Goal: Transaction & Acquisition: Purchase product/service

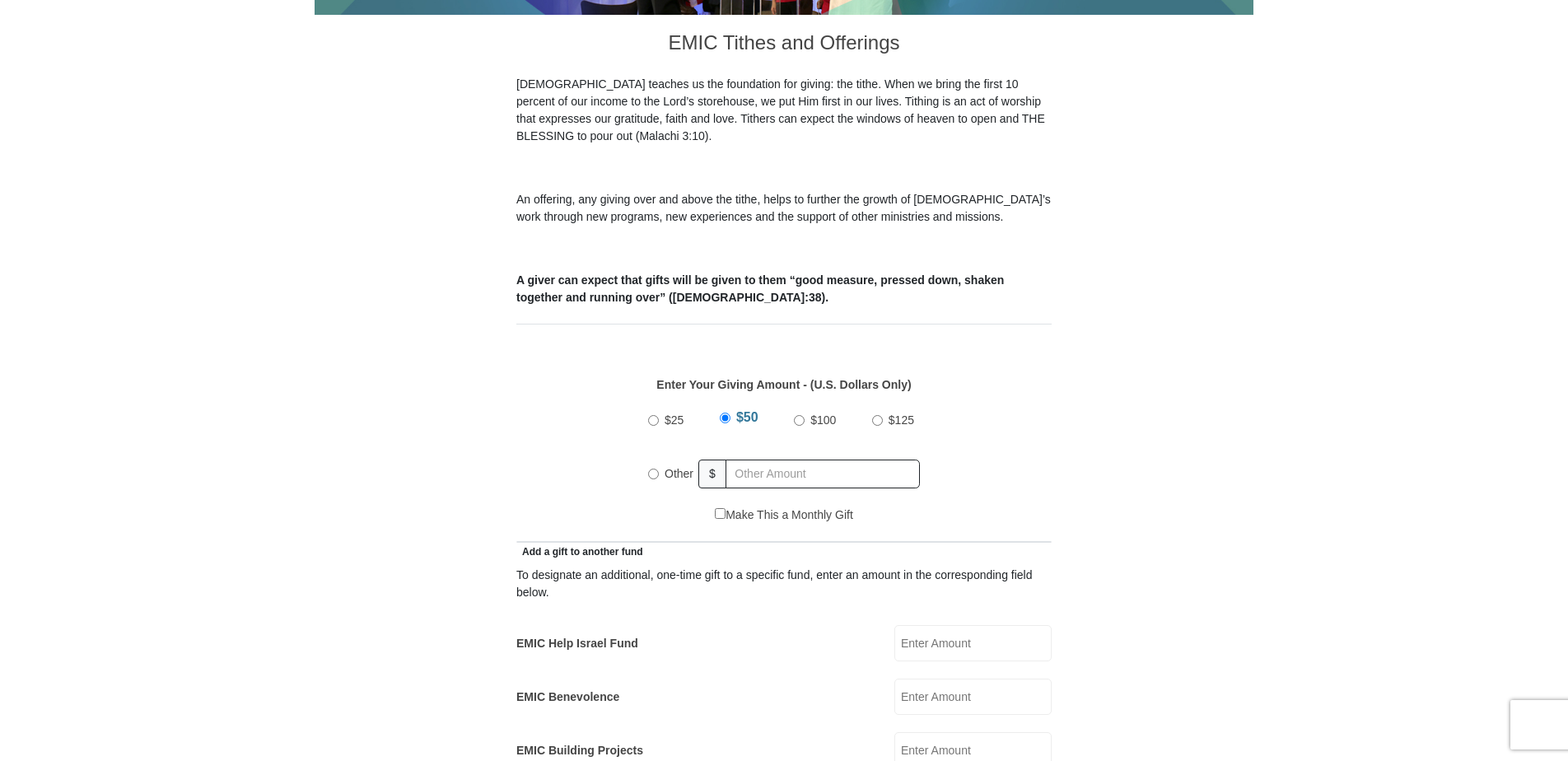
scroll to position [494, 0]
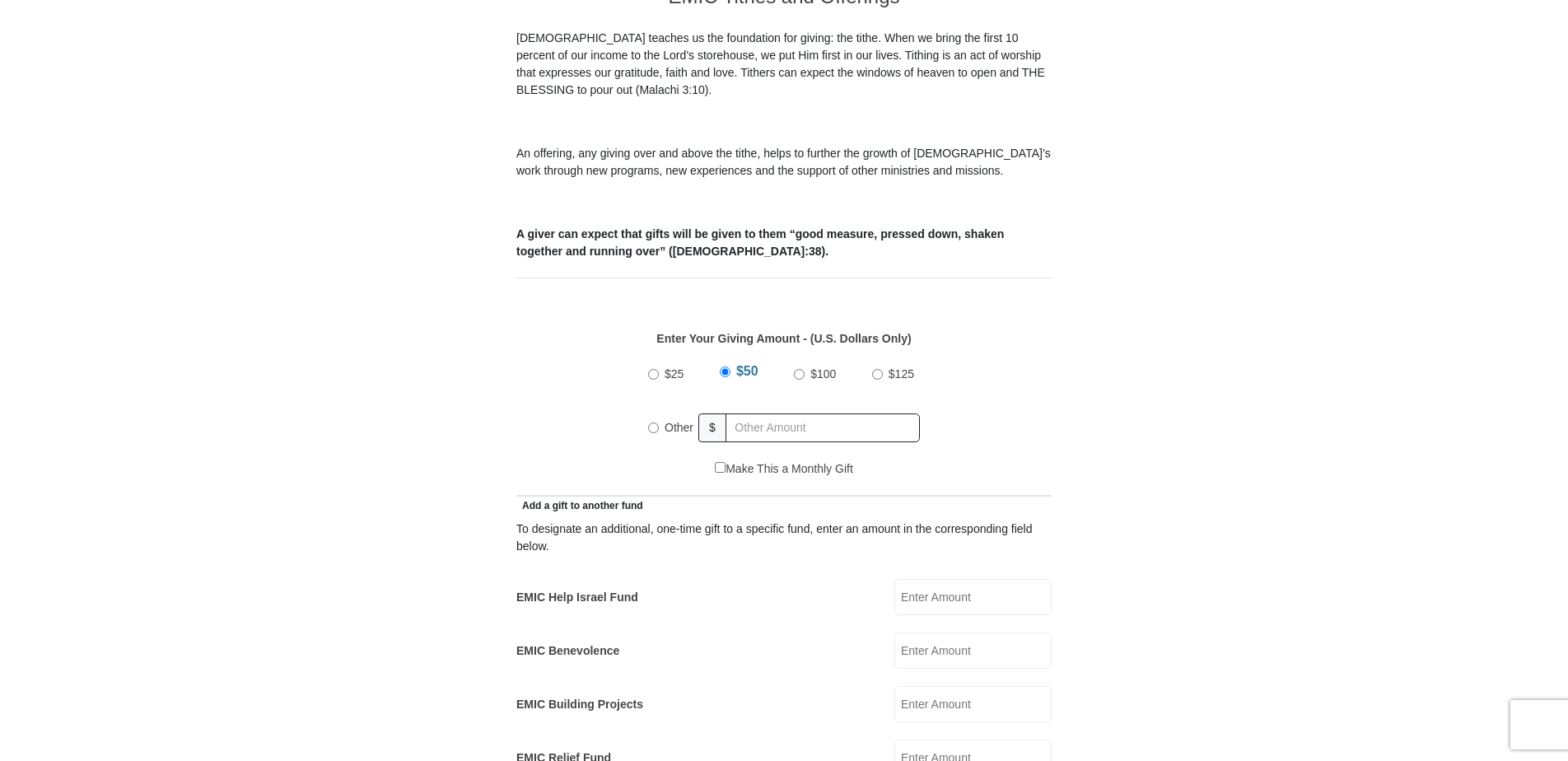
click at [653, 423] on input "Other" at bounding box center [653, 428] width 11 height 11
radio input "true"
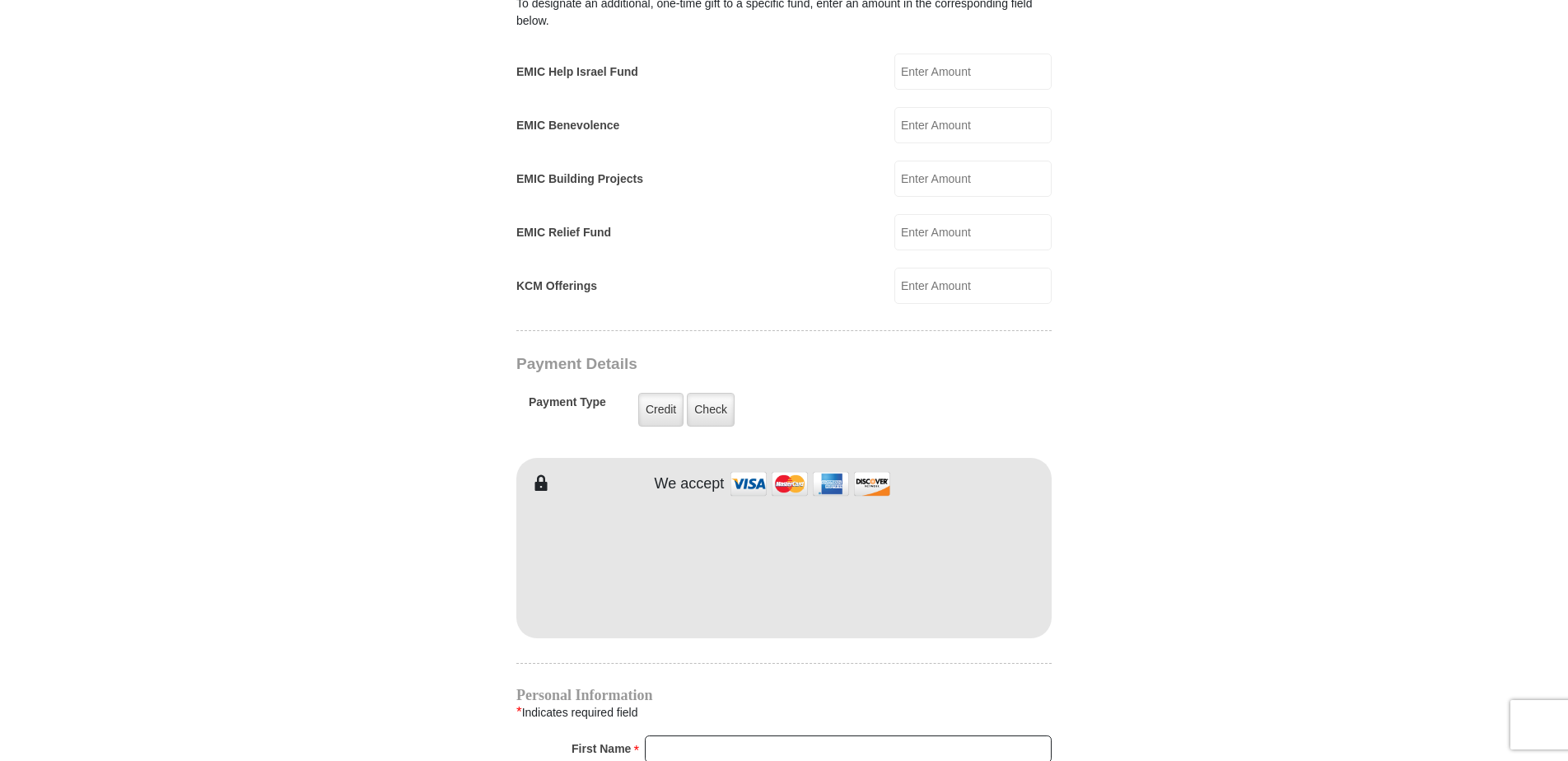
scroll to position [1070, 0]
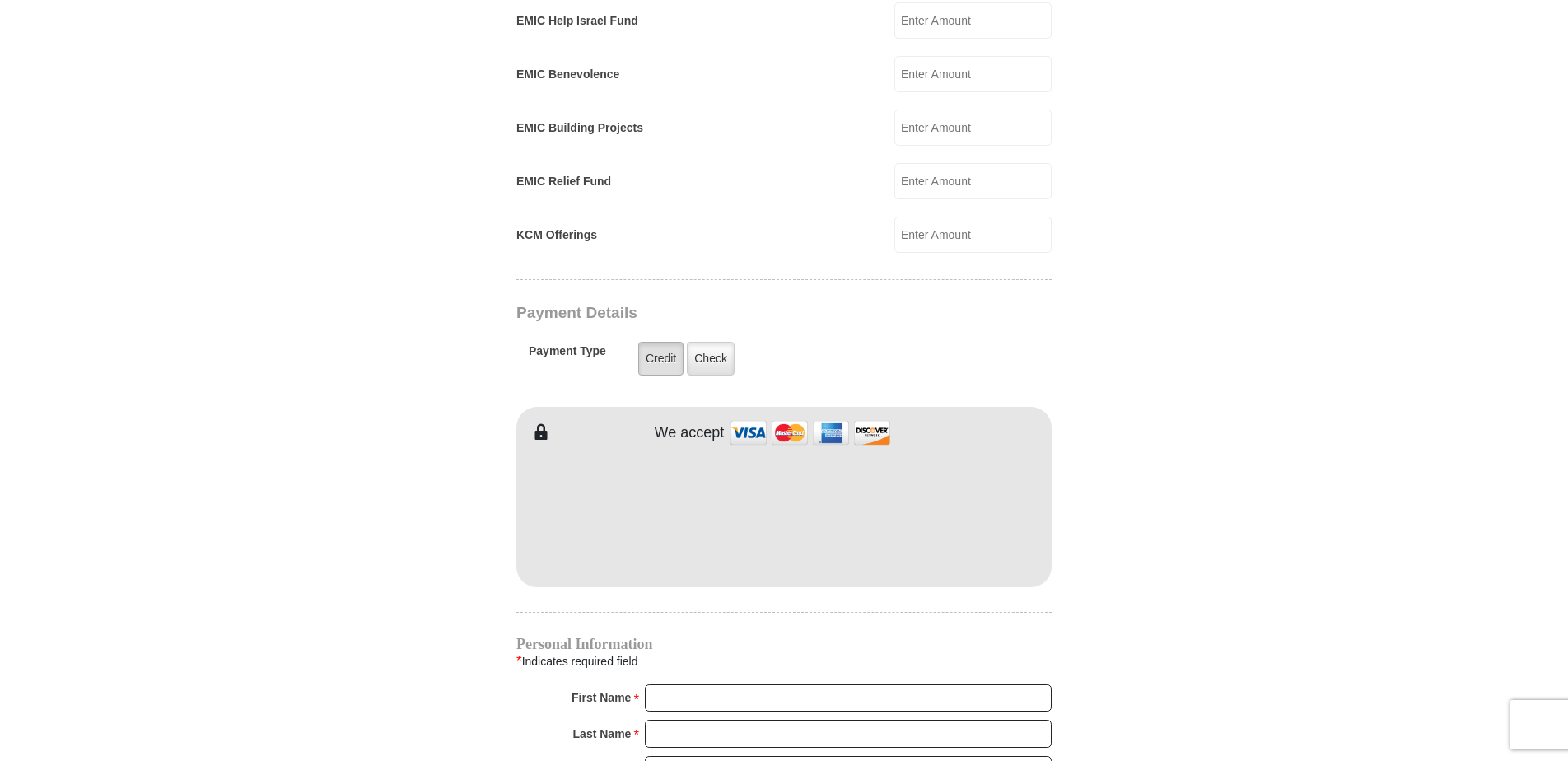
type input "96.00"
drag, startPoint x: 661, startPoint y: 343, endPoint x: 676, endPoint y: 416, distance: 74.5
click at [661, 343] on label "Credit" at bounding box center [660, 359] width 45 height 34
click at [0, 0] on input "Credit" at bounding box center [0, 0] width 0 height 0
click at [655, 349] on label "Credit" at bounding box center [660, 359] width 45 height 34
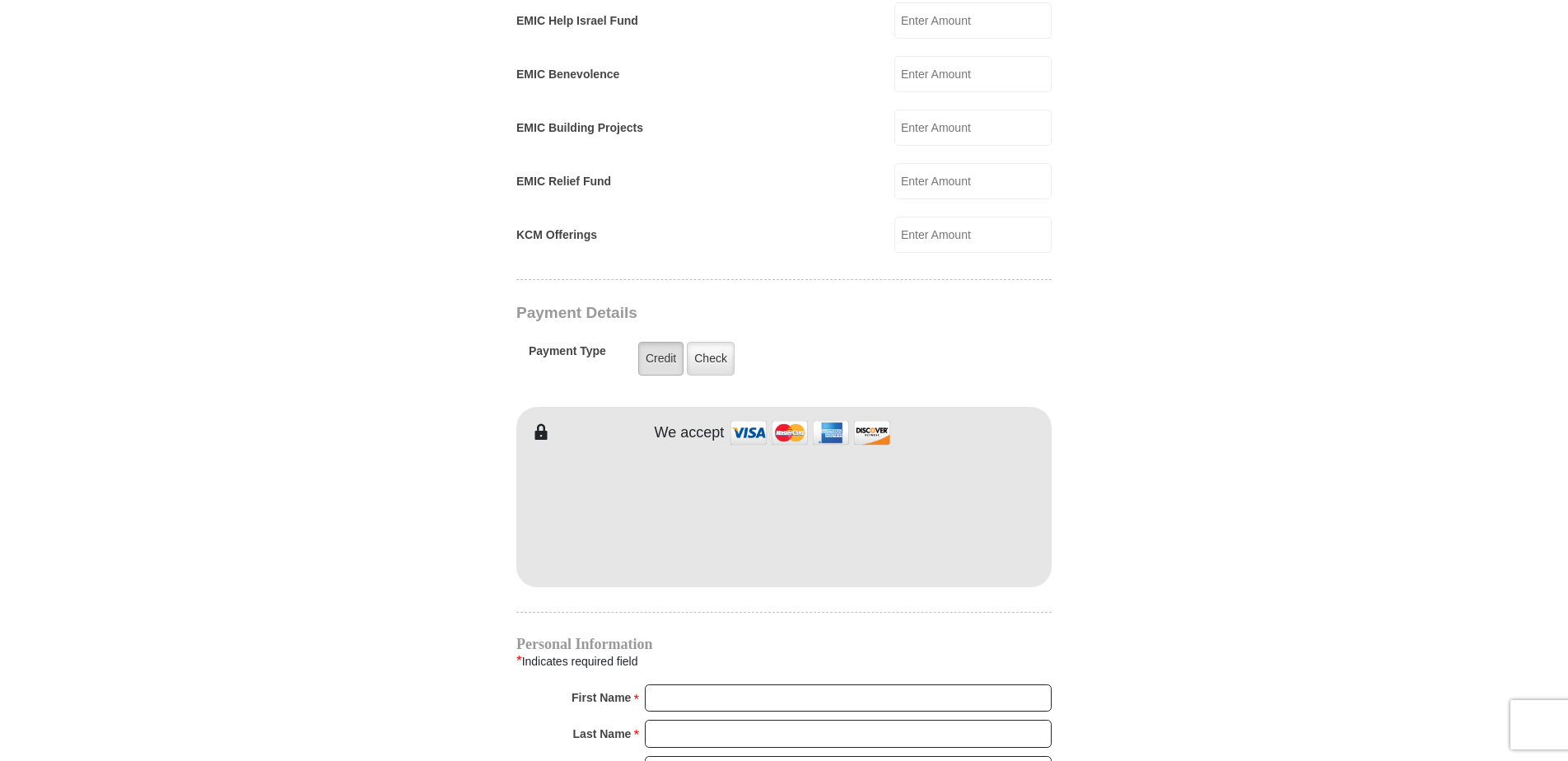
click at [0, 0] on input "Credit" at bounding box center [0, 0] width 0 height 0
drag, startPoint x: 233, startPoint y: 517, endPoint x: 246, endPoint y: 516, distance: 13.0
click at [235, 517] on body "[GEOGRAPHIC_DATA][DEMOGRAPHIC_DATA] Online Giving Because of gifts like yours, …" at bounding box center [784, 424] width 1568 height 2989
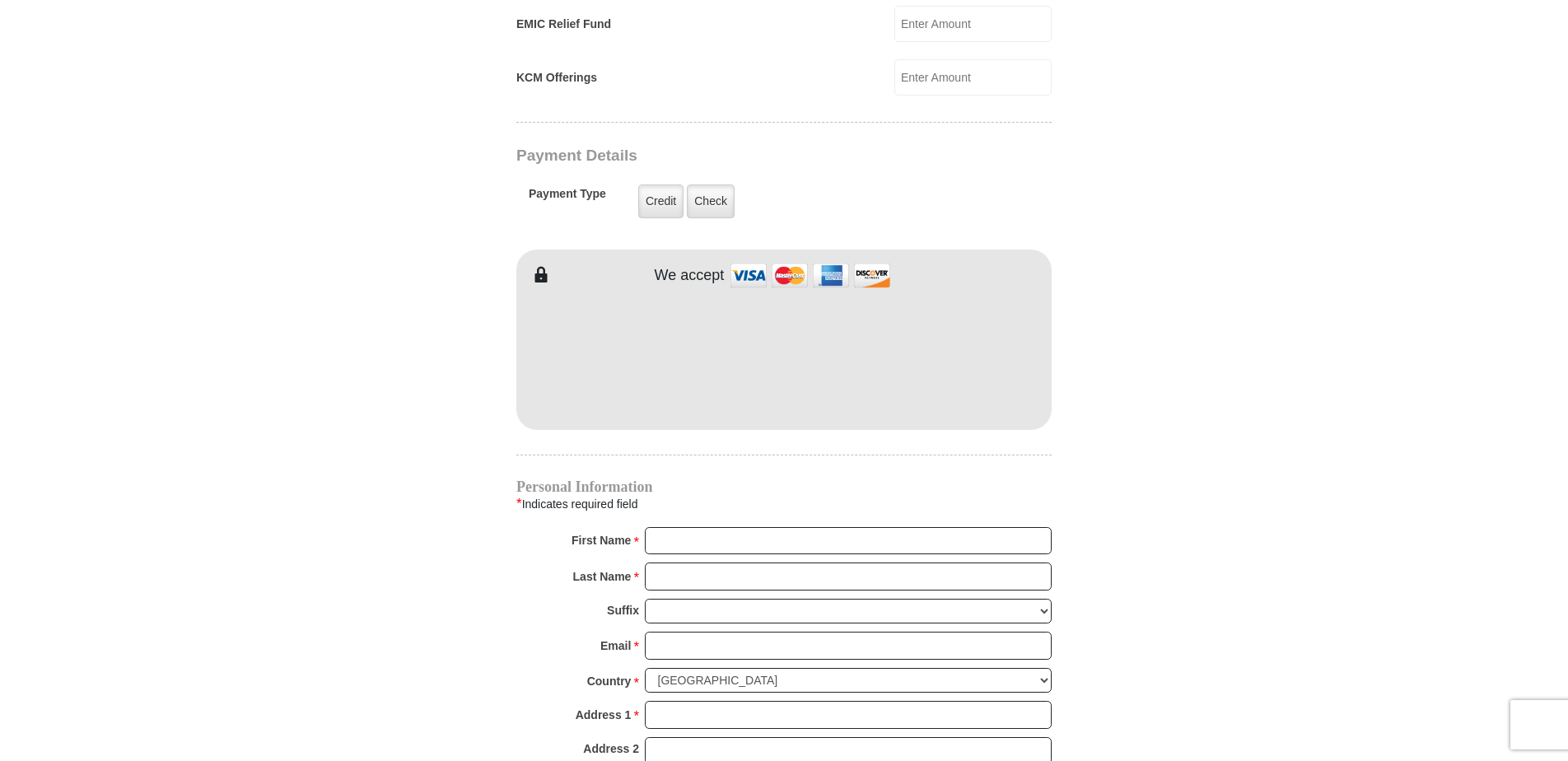
scroll to position [1235, 0]
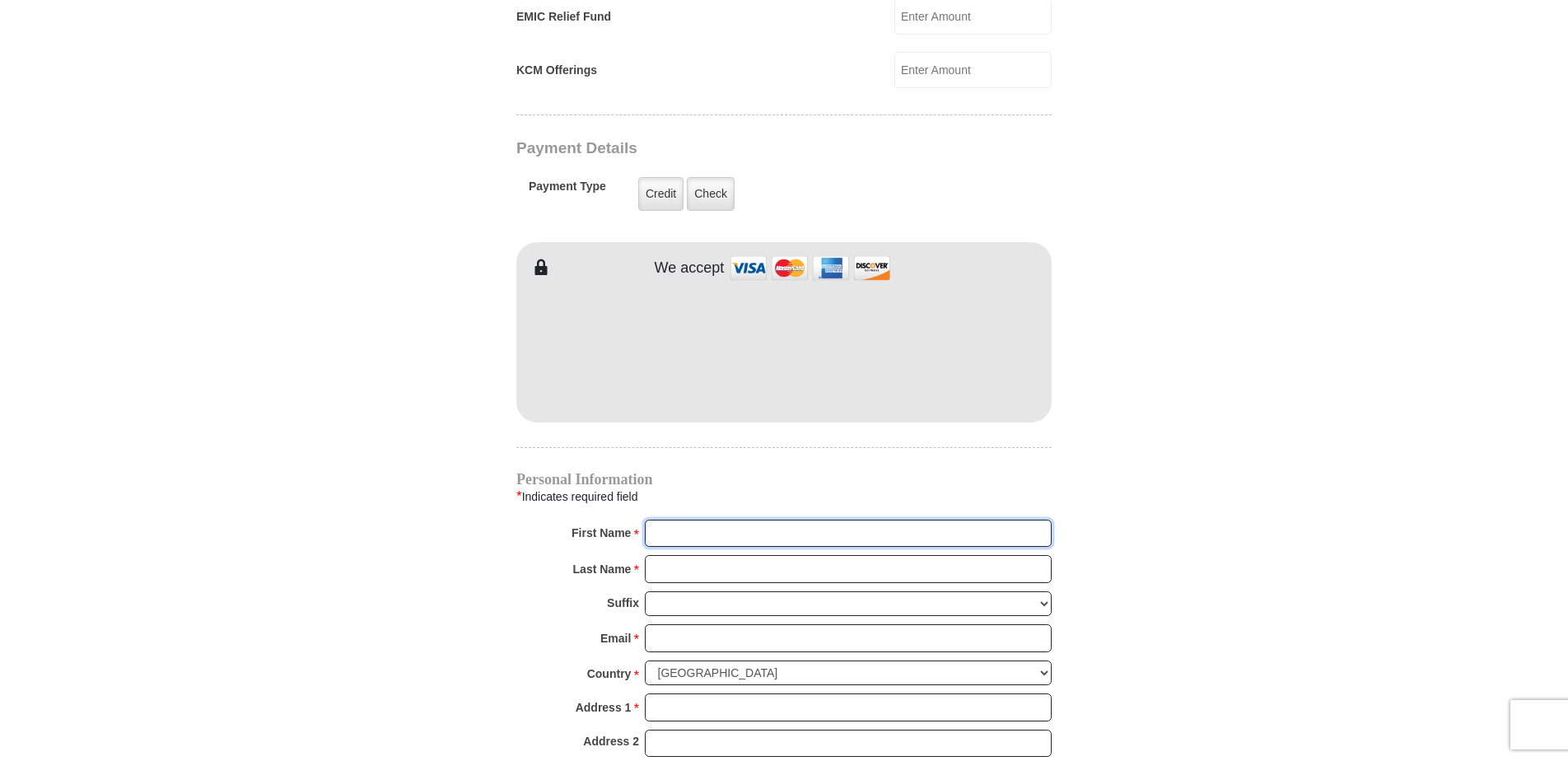
click at [696, 520] on input "First Name *" at bounding box center [848, 533] width 406 height 28
type input "[PERSON_NAME] & [PERSON_NAME]"
type input "[PERSON_NAME]"
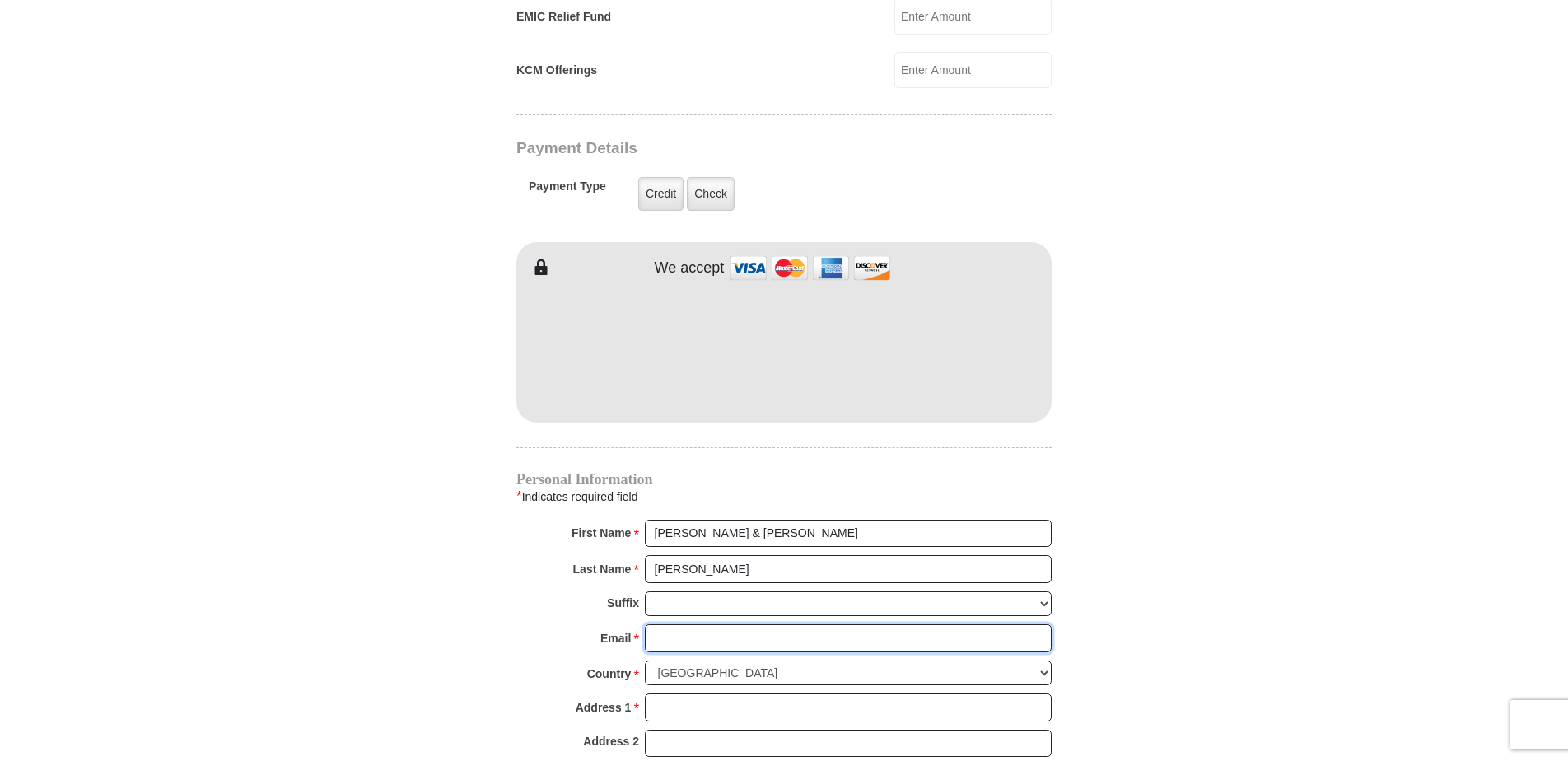
type input "[EMAIL_ADDRESS][DOMAIN_NAME]"
type input "[STREET_ADDRESS][PERSON_NAME]"
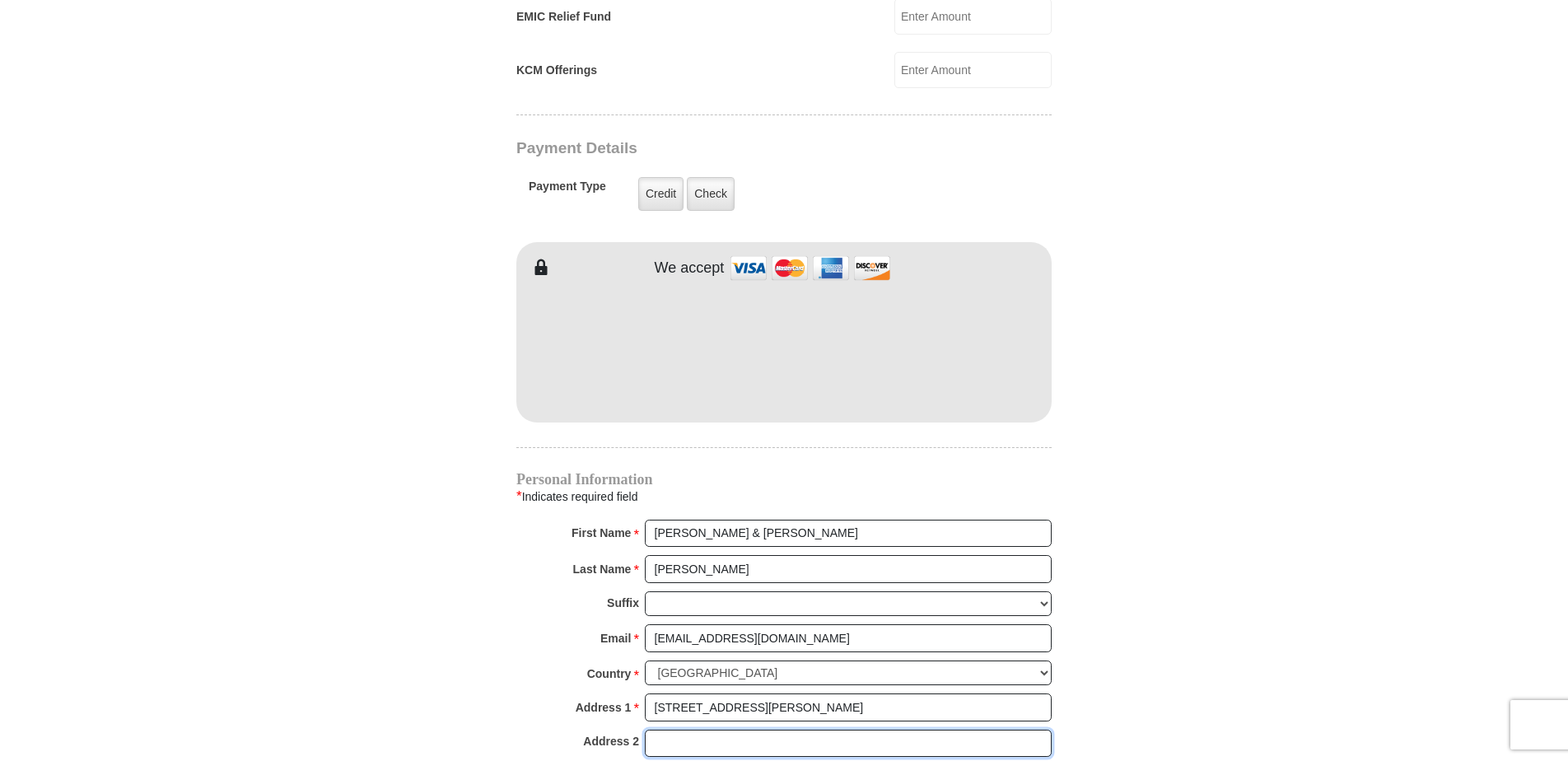
type input "[STREET_ADDRESS][PERSON_NAME]"
type input "Patriot"
select select "OH"
type input "45658"
type input "7402566490"
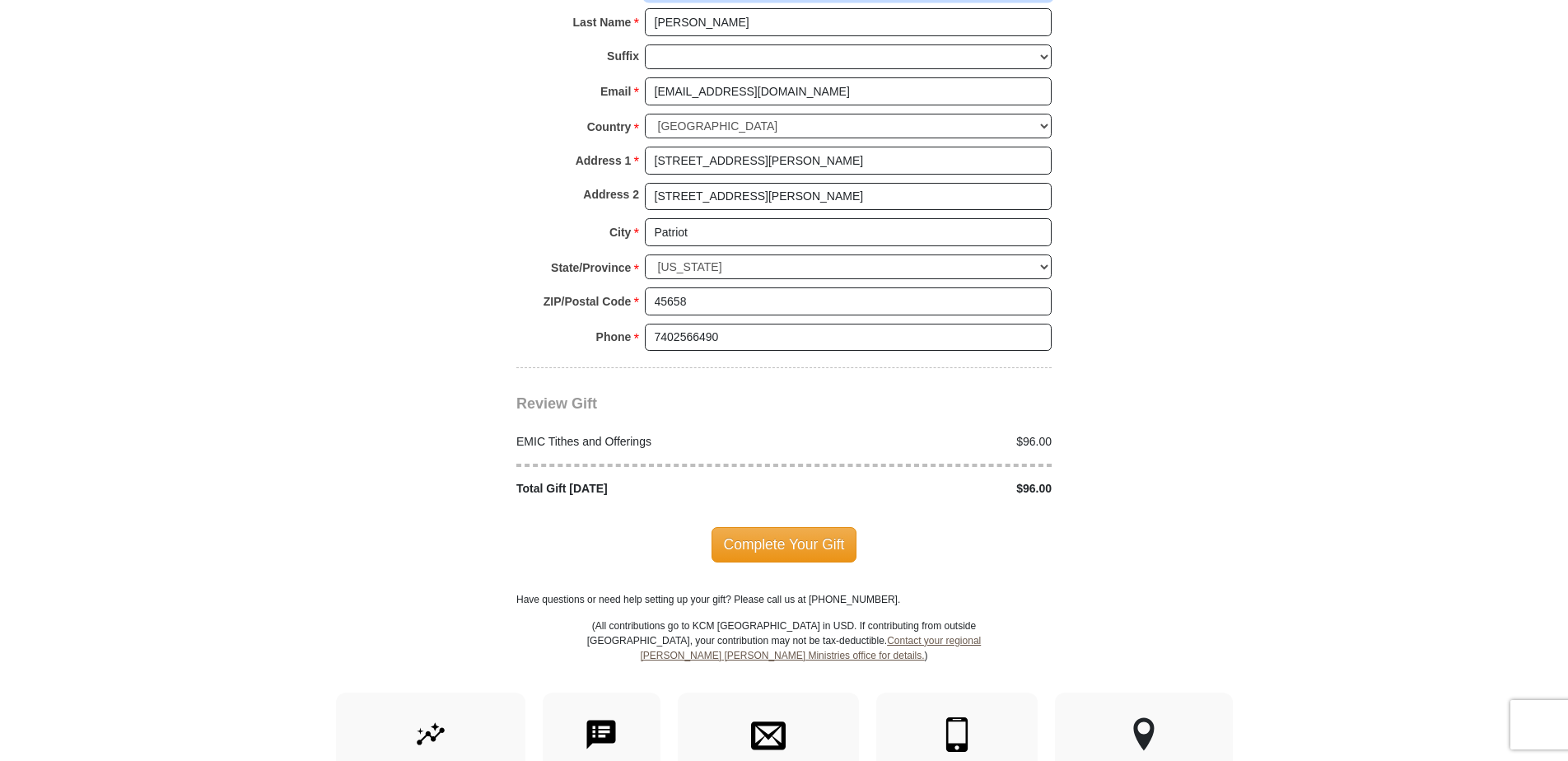
scroll to position [1812, 0]
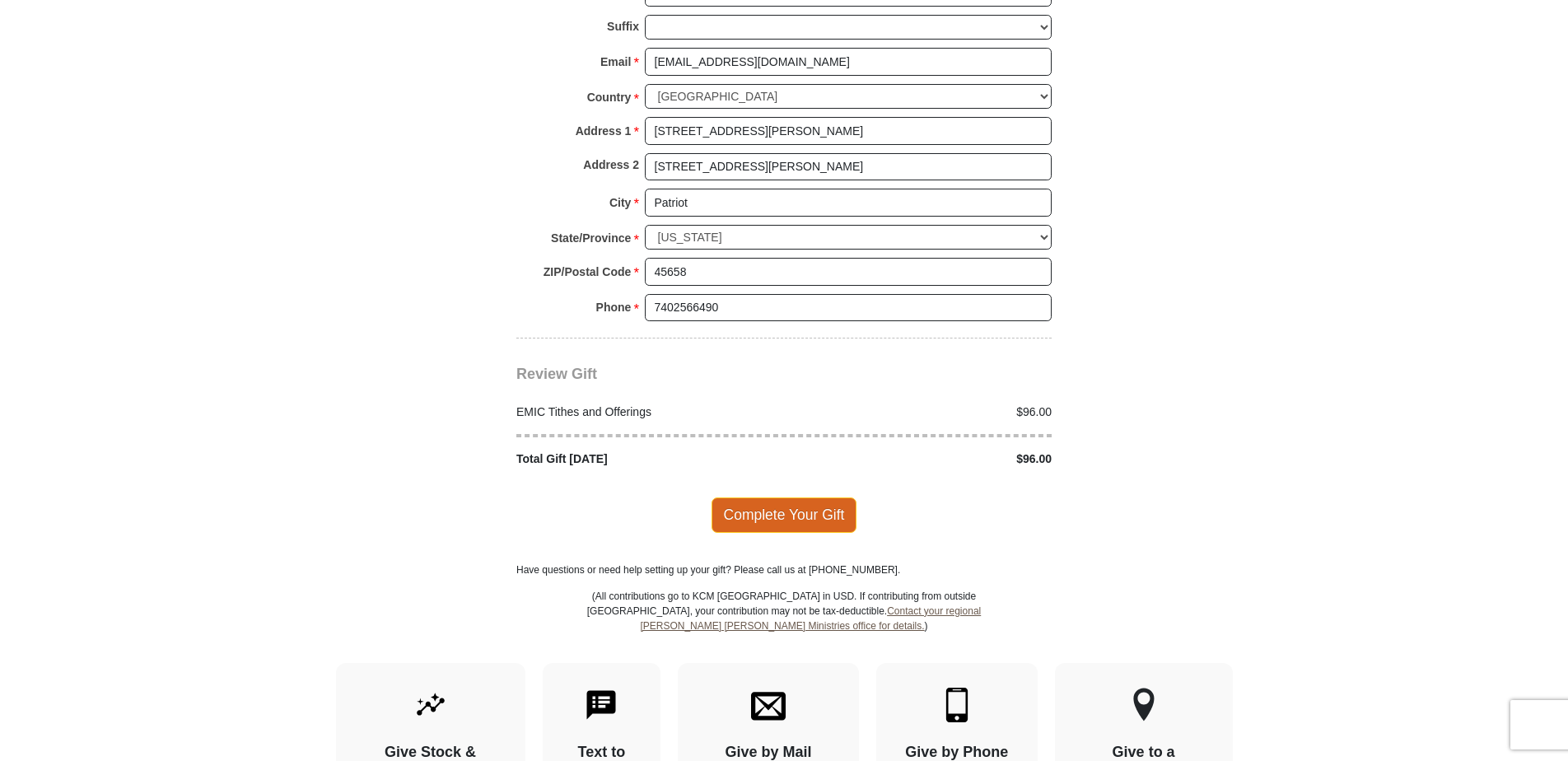
click at [758, 498] on span "Complete Your Gift" at bounding box center [784, 515] width 146 height 35
click at [747, 498] on span "Complete Your Gift" at bounding box center [784, 515] width 146 height 35
click at [747, 498] on span "Complete Your Gift" at bounding box center [784, 515] width 146 height 35
click at [770, 498] on span "Complete Your Gift" at bounding box center [784, 515] width 146 height 35
click at [804, 498] on span "Complete Your Gift" at bounding box center [784, 515] width 146 height 35
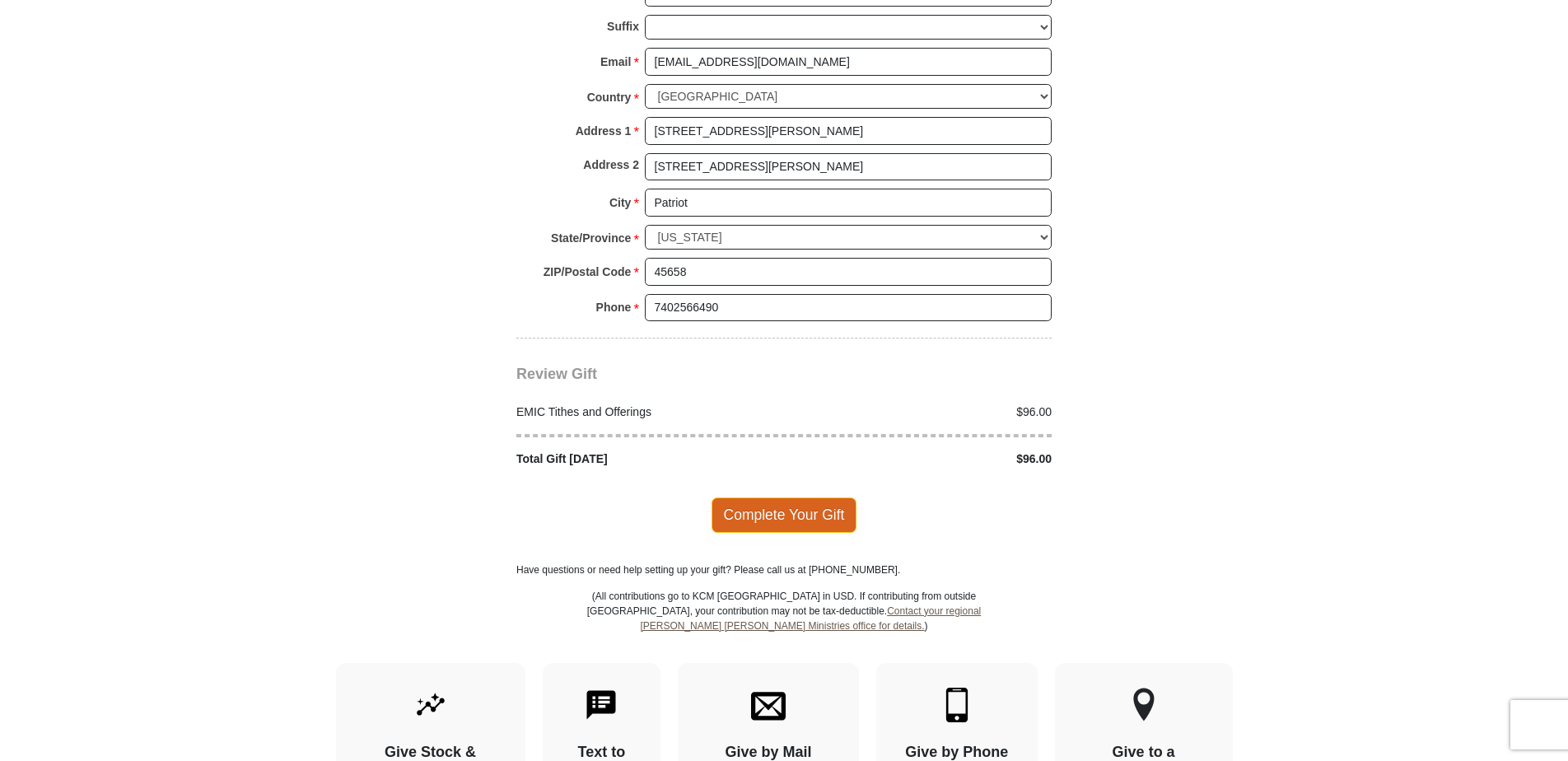
click at [805, 498] on span "Complete Your Gift" at bounding box center [784, 515] width 146 height 35
